Goal: Find contact information: Find contact information

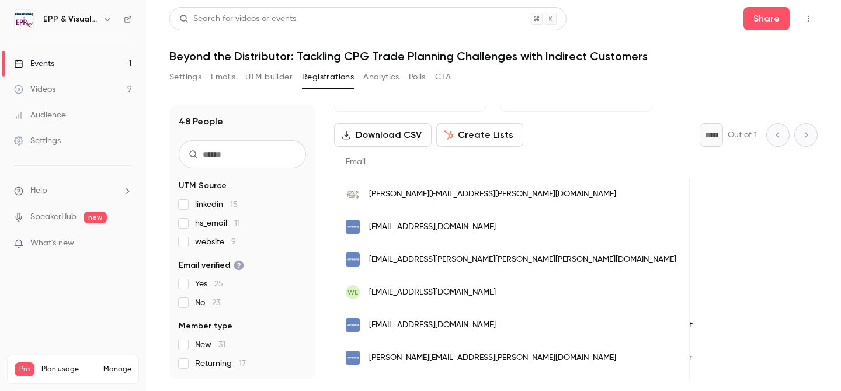
scroll to position [40, 0]
click at [466, 260] on span "[EMAIL_ADDRESS][PERSON_NAME][PERSON_NAME][PERSON_NAME][DOMAIN_NAME]" at bounding box center [522, 258] width 307 height 12
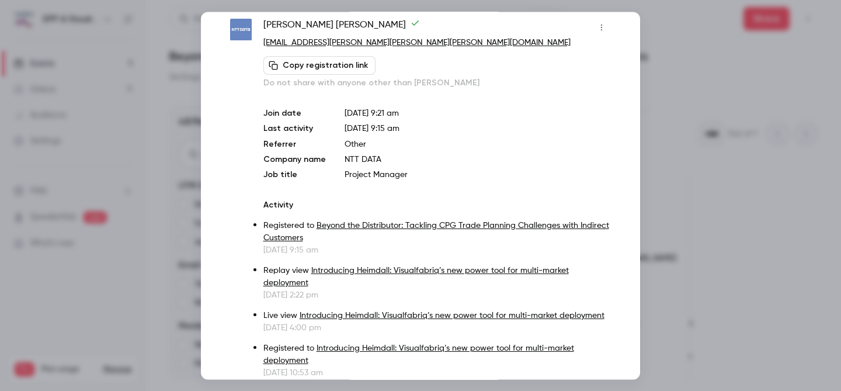
scroll to position [0, 0]
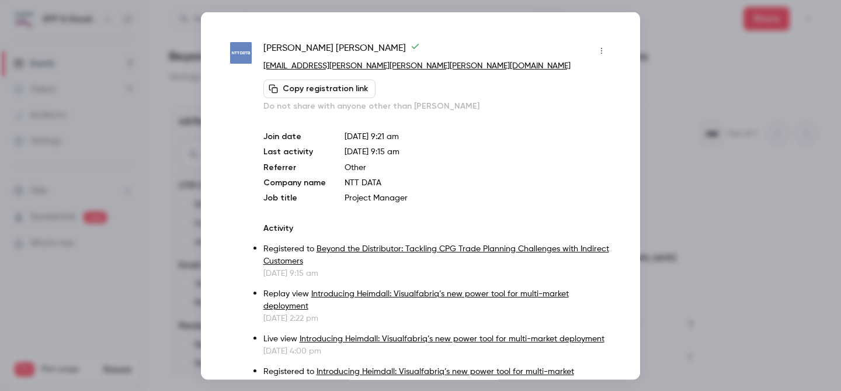
click at [710, 158] on div at bounding box center [420, 195] width 841 height 391
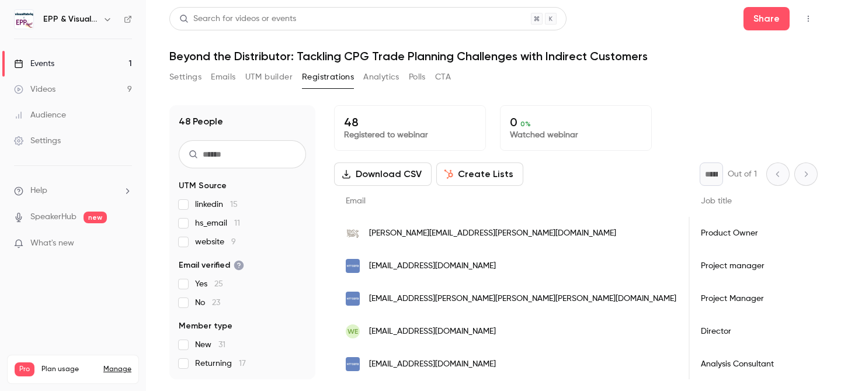
scroll to position [0, 602]
click at [436, 232] on span "[PERSON_NAME][EMAIL_ADDRESS][PERSON_NAME][DOMAIN_NAME]" at bounding box center [492, 233] width 247 height 12
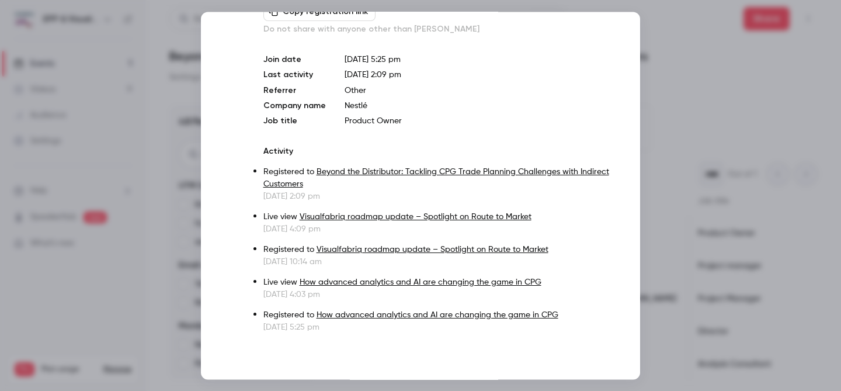
scroll to position [0, 0]
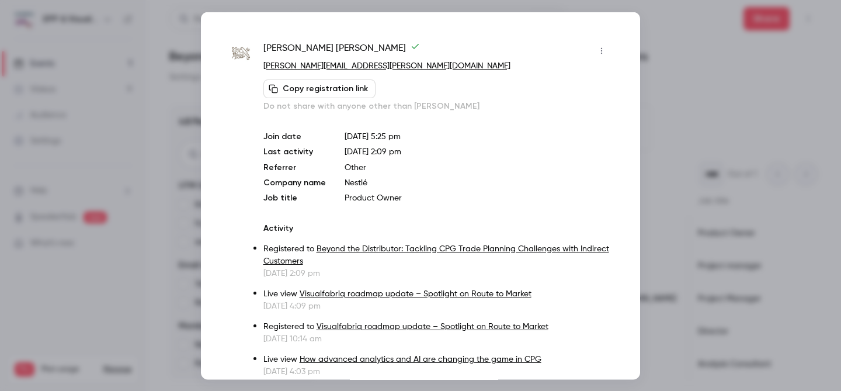
click at [602, 47] on icon "button" at bounding box center [601, 50] width 9 height 8
click at [758, 78] on div at bounding box center [420, 195] width 841 height 391
click at [670, 27] on div at bounding box center [420, 195] width 841 height 391
